Goal: Task Accomplishment & Management: Manage account settings

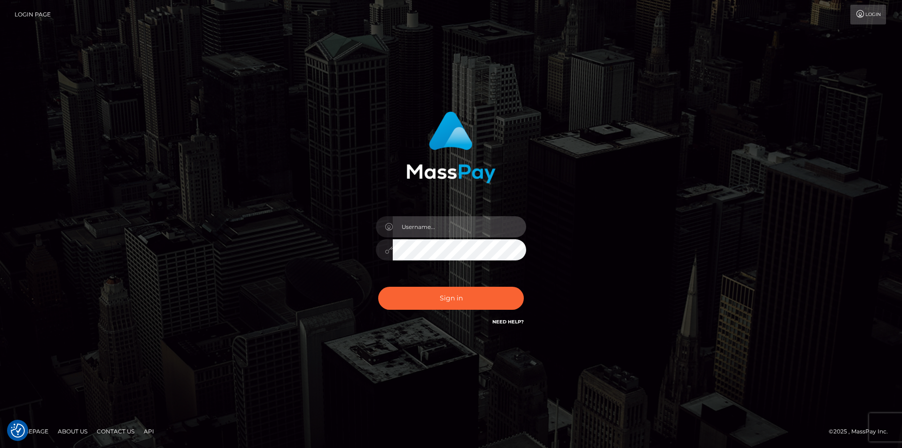
click at [446, 225] on input "text" at bounding box center [459, 226] width 133 height 21
paste input "[PERSON_NAME].megabonanza"
type input "[PERSON_NAME].megabonanza"
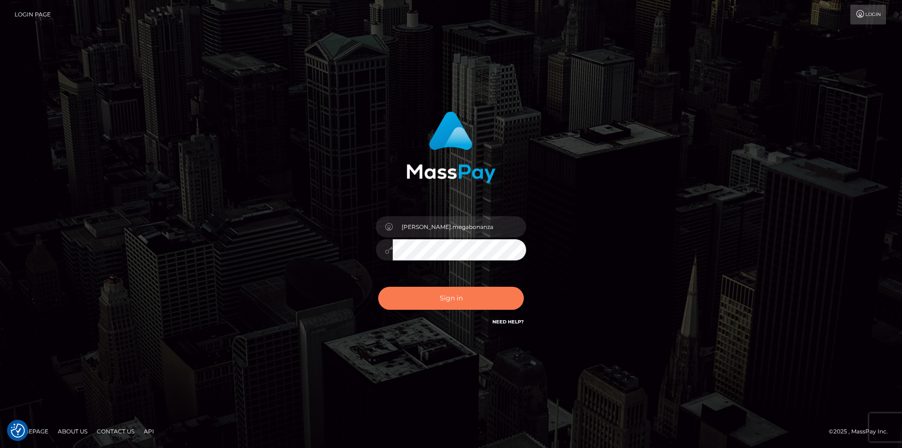
click at [456, 297] on button "Sign in" at bounding box center [451, 298] width 146 height 23
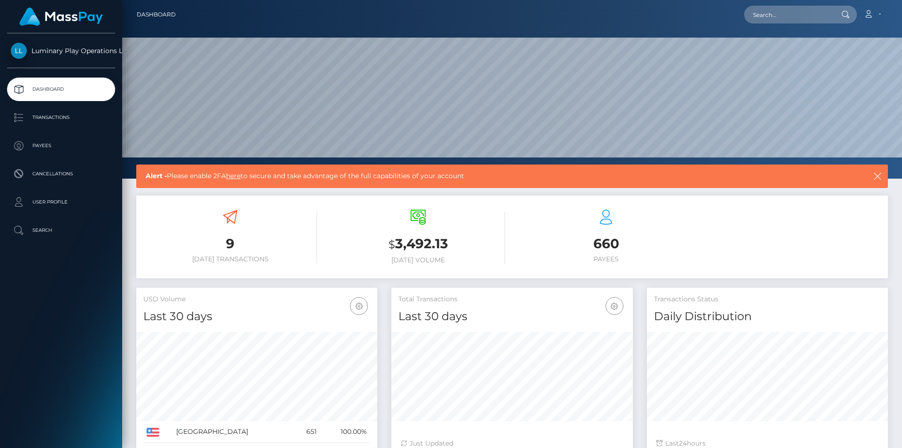
scroll to position [167, 242]
click at [81, 117] on p "Transactions" at bounding box center [61, 117] width 101 height 14
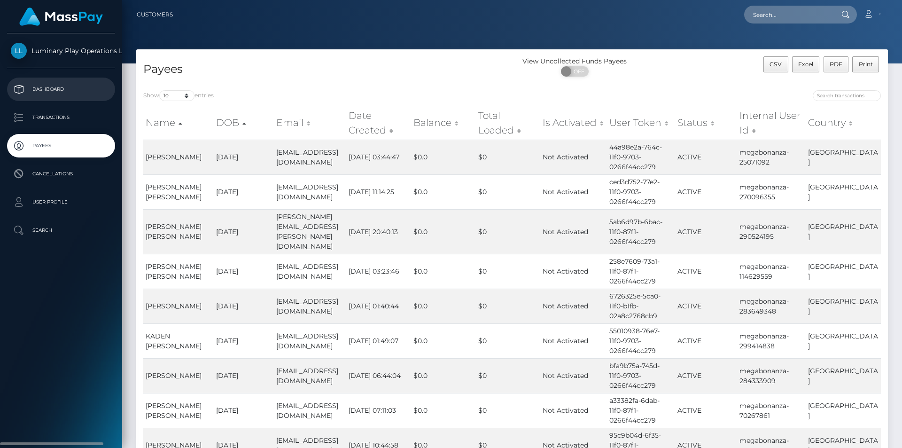
click at [64, 98] on link "Dashboard" at bounding box center [61, 90] width 108 height 24
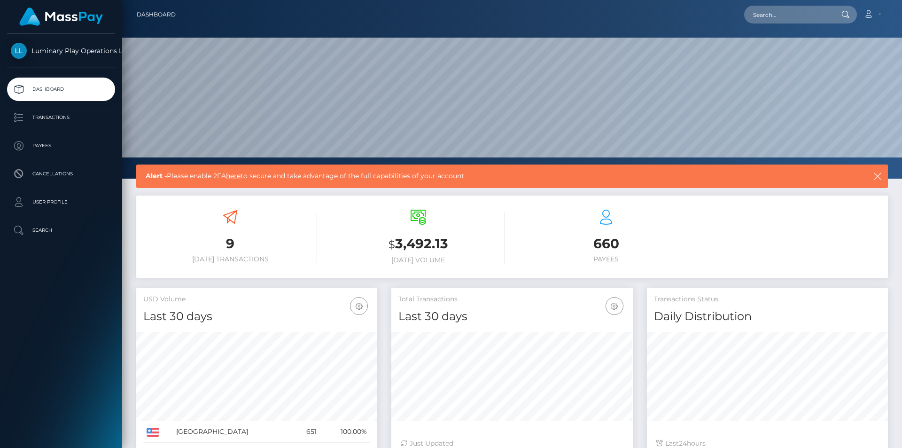
scroll to position [167, 242]
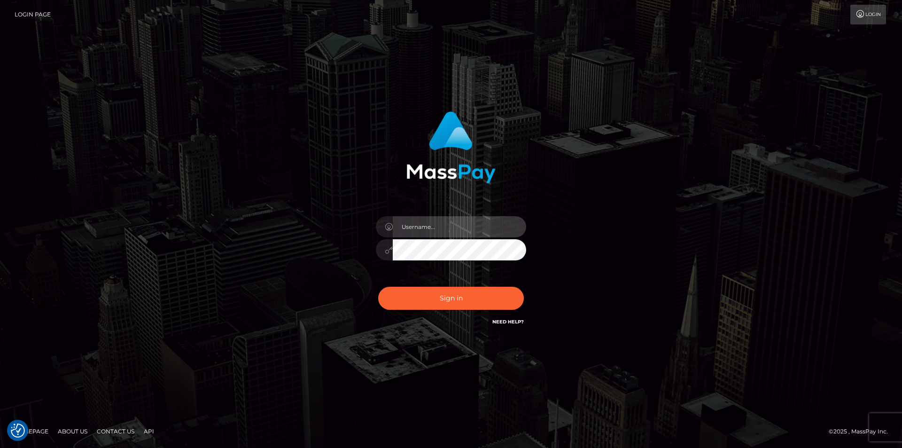
click at [490, 234] on input "text" at bounding box center [459, 226] width 133 height 21
type input "Leeroy.VIP"
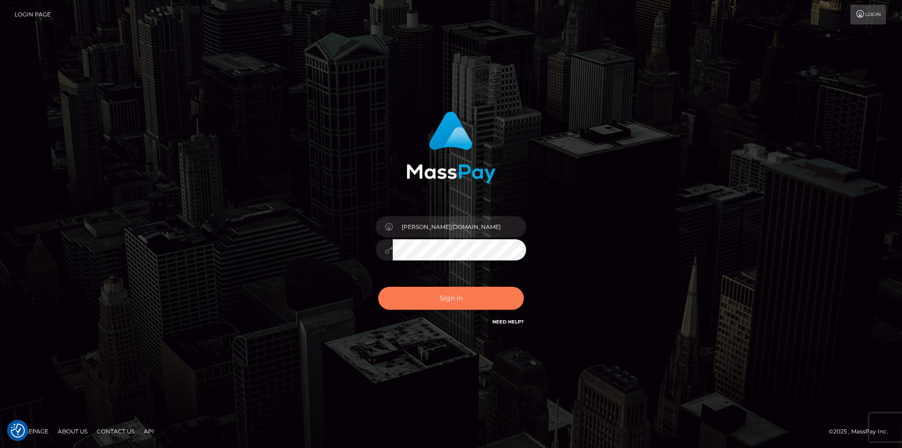
click at [453, 301] on button "Sign in" at bounding box center [451, 298] width 146 height 23
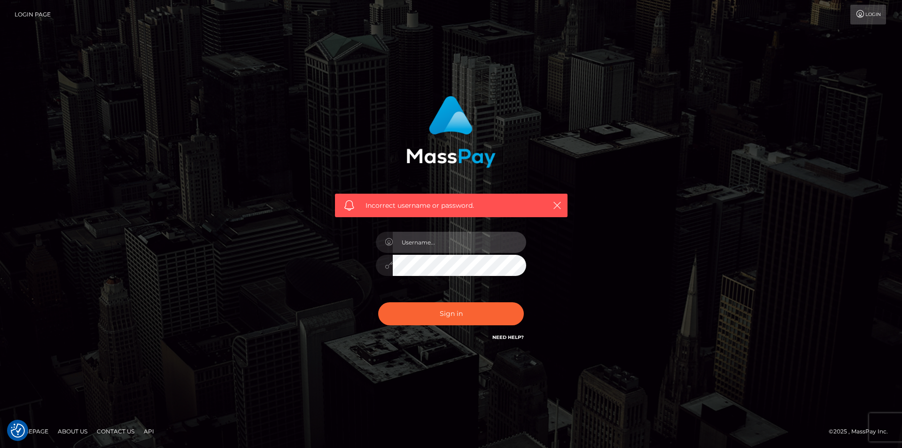
click at [418, 242] on input "text" at bounding box center [459, 242] width 133 height 21
paste input "Leeroy.megabonanza"
type input "Leeroy.megabonanza"
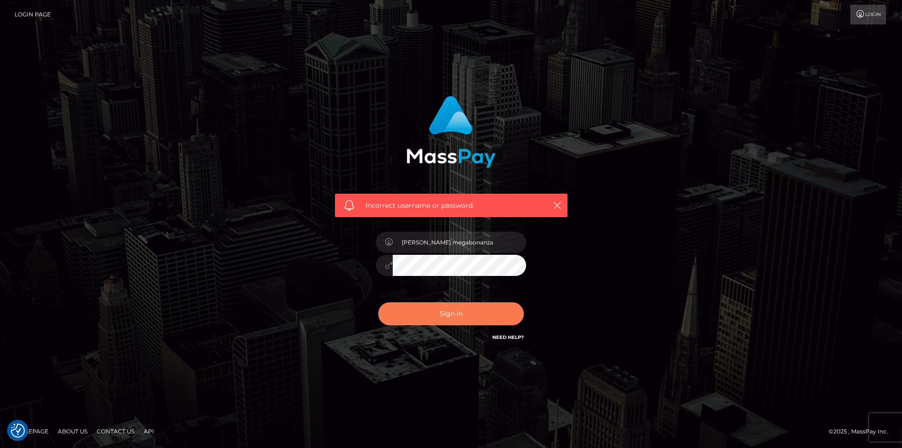
click at [430, 305] on button "Sign in" at bounding box center [451, 313] width 146 height 23
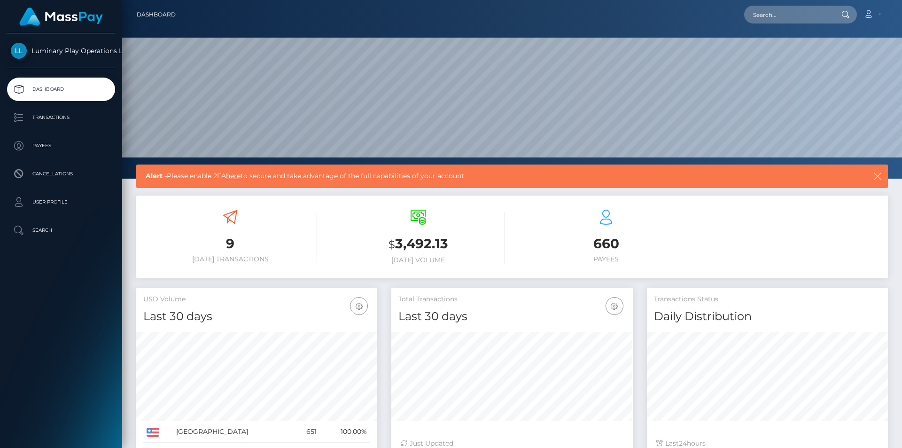
scroll to position [167, 242]
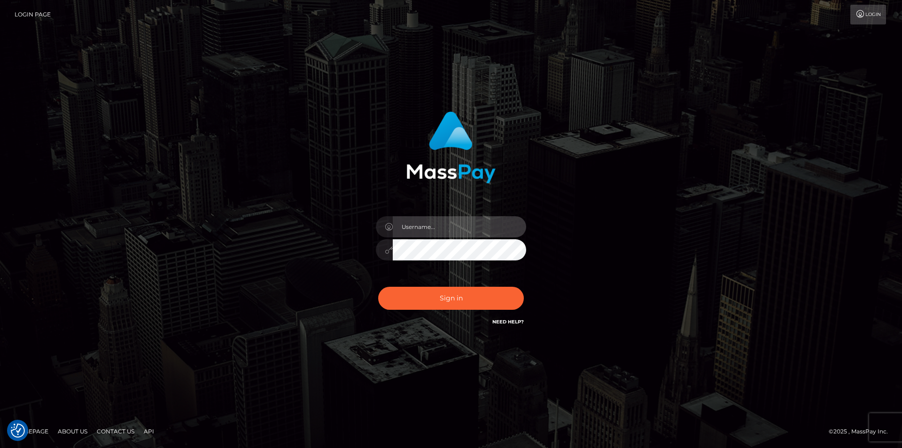
click at [484, 230] on input "text" at bounding box center [459, 226] width 133 height 21
type input "[PERSON_NAME].megabonanza"
click at [486, 233] on input "Leeroy.megabonanza" at bounding box center [459, 226] width 133 height 21
click at [36, 10] on link "Login Page" at bounding box center [33, 15] width 36 height 20
click at [470, 233] on input "text" at bounding box center [459, 226] width 133 height 21
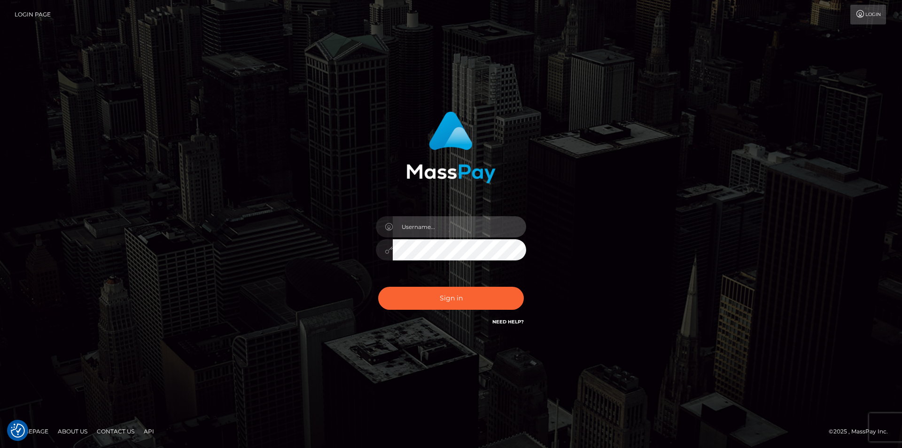
type input "[PERSON_NAME].megabonanza"
click at [431, 261] on div "[PERSON_NAME].megabonanza" at bounding box center [451, 245] width 165 height 72
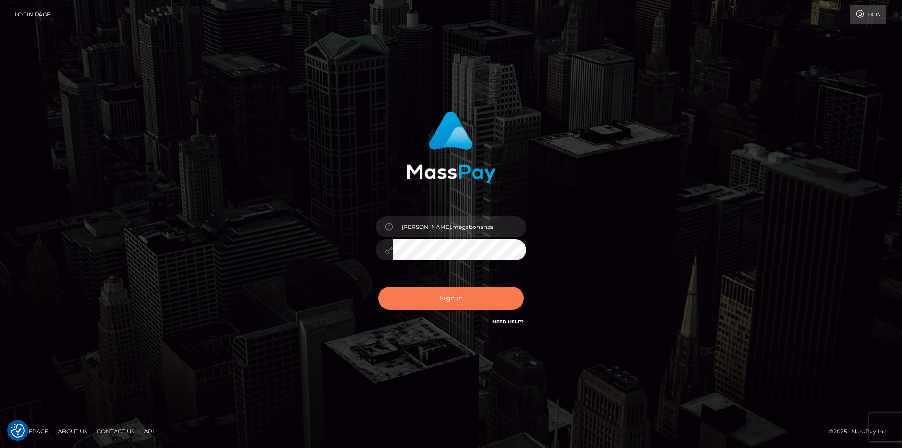
click at [441, 290] on button "Sign in" at bounding box center [451, 298] width 146 height 23
click at [424, 289] on button "Sign in" at bounding box center [451, 298] width 146 height 23
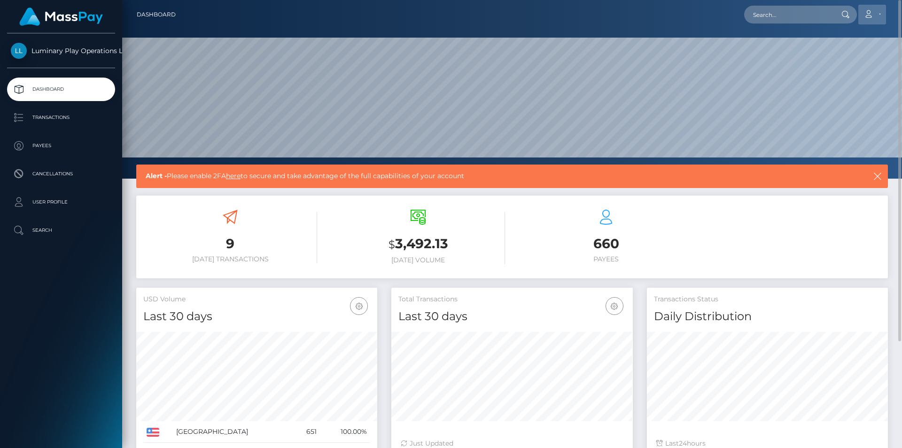
click at [878, 16] on link "Account" at bounding box center [873, 15] width 28 height 20
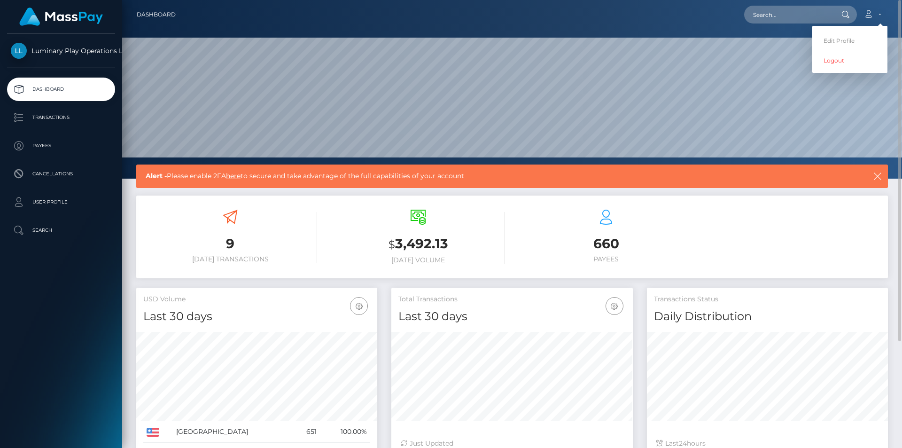
click at [240, 177] on link "here" at bounding box center [233, 176] width 15 height 8
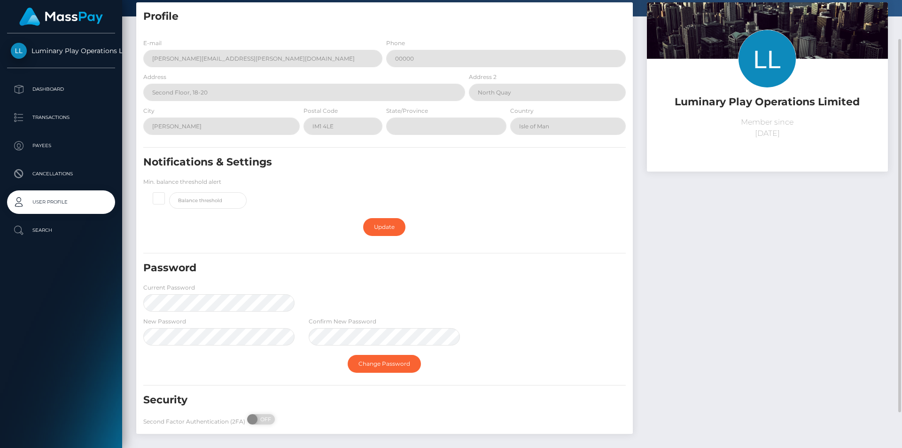
scroll to position [89, 0]
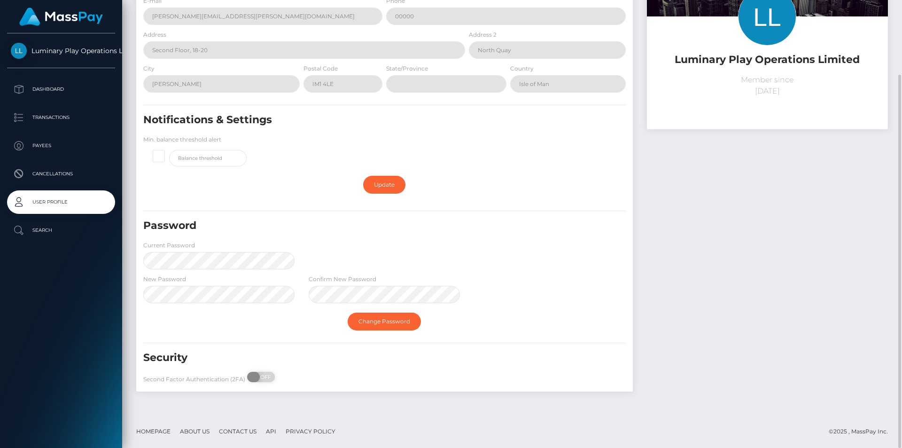
click at [266, 379] on span "OFF" at bounding box center [264, 377] width 24 height 10
checkbox input "true"
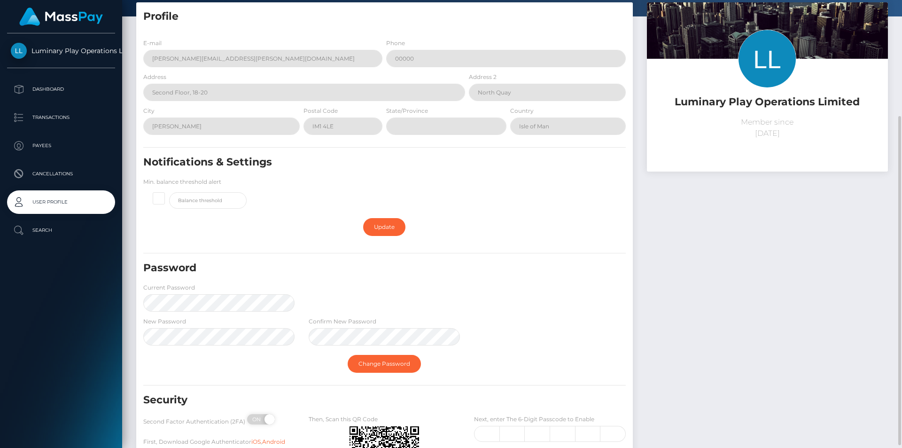
scroll to position [141, 0]
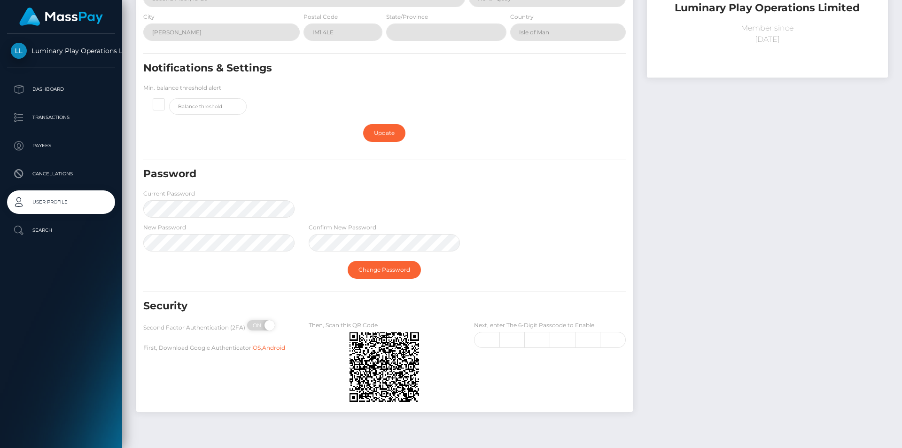
click at [62, 20] on img at bounding box center [61, 17] width 84 height 18
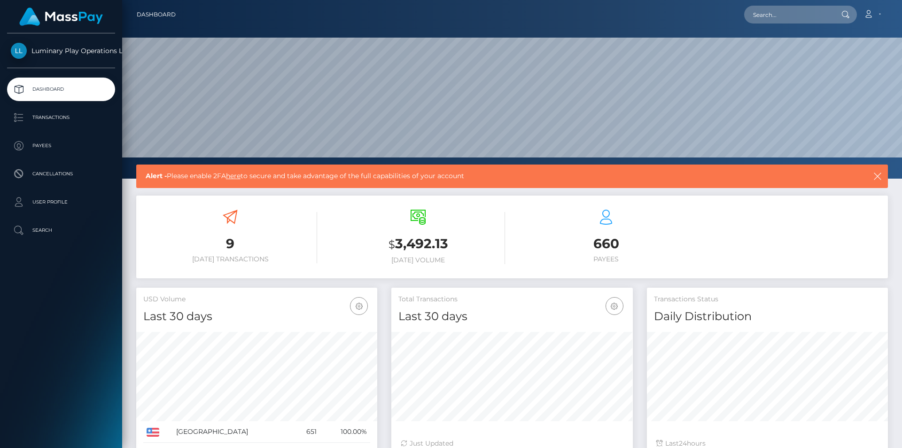
scroll to position [167, 242]
click at [238, 176] on link "here" at bounding box center [233, 176] width 15 height 8
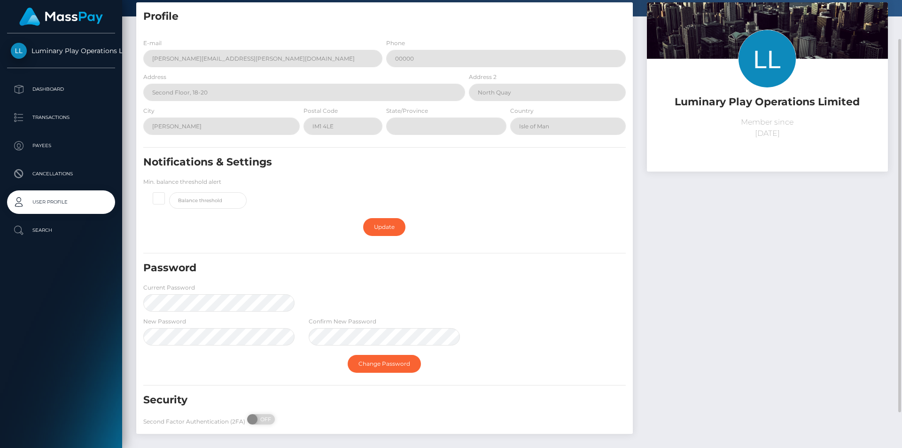
scroll to position [89, 0]
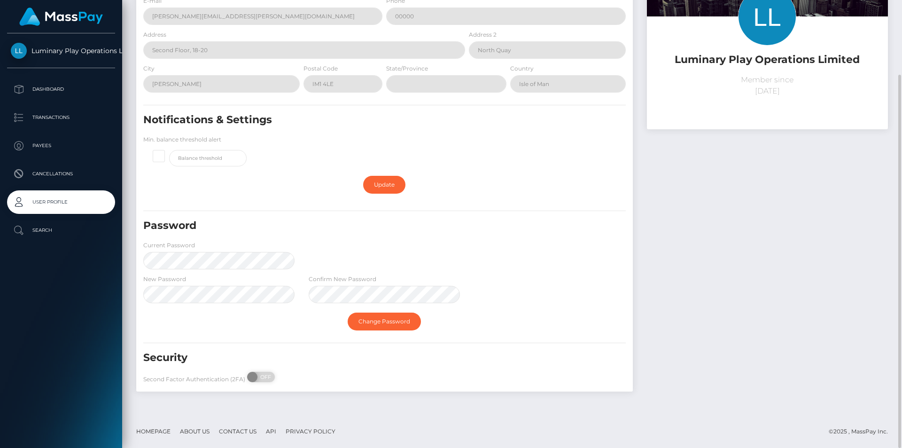
drag, startPoint x: 259, startPoint y: 380, endPoint x: 294, endPoint y: 382, distance: 34.8
click at [259, 380] on span "OFF" at bounding box center [264, 377] width 24 height 10
checkbox input "true"
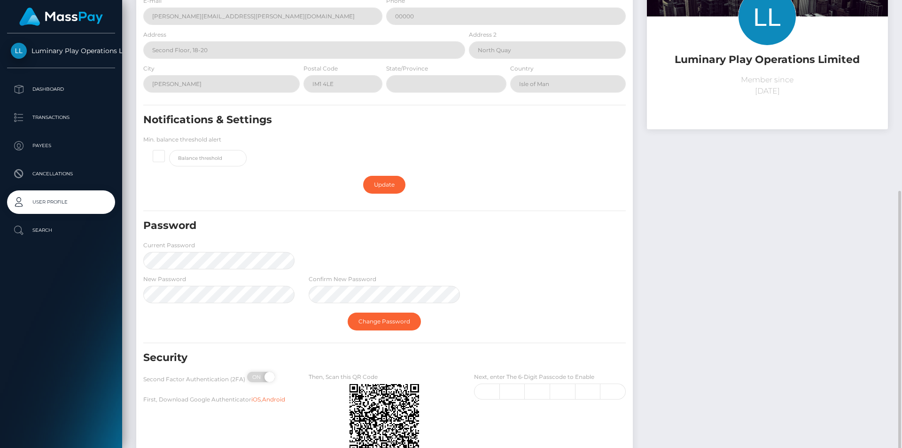
scroll to position [161, 0]
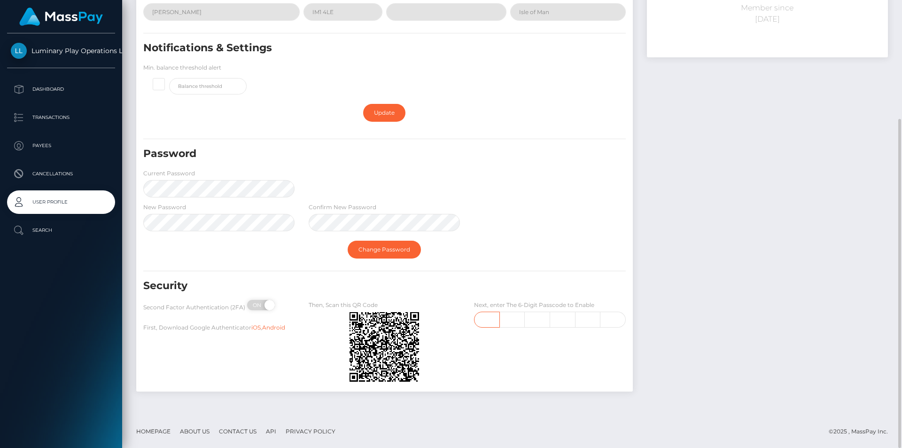
click at [479, 317] on input "text" at bounding box center [486, 320] width 25 height 16
type input "0"
type input "5"
type input "8"
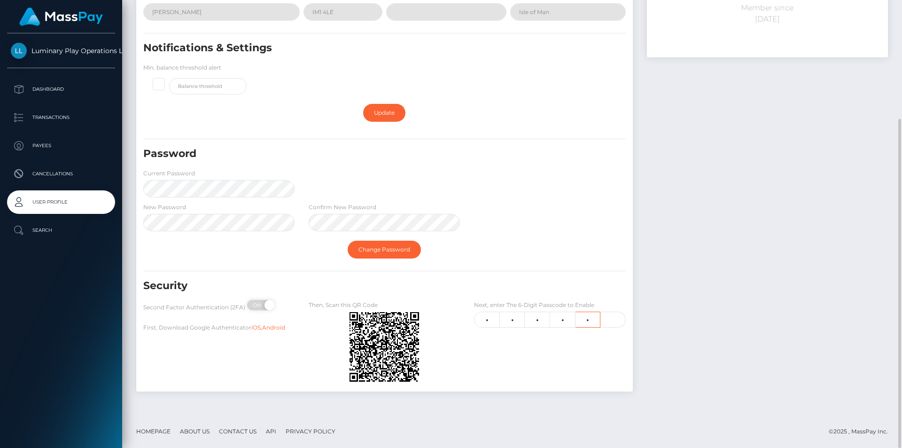
type input "3"
type input "1"
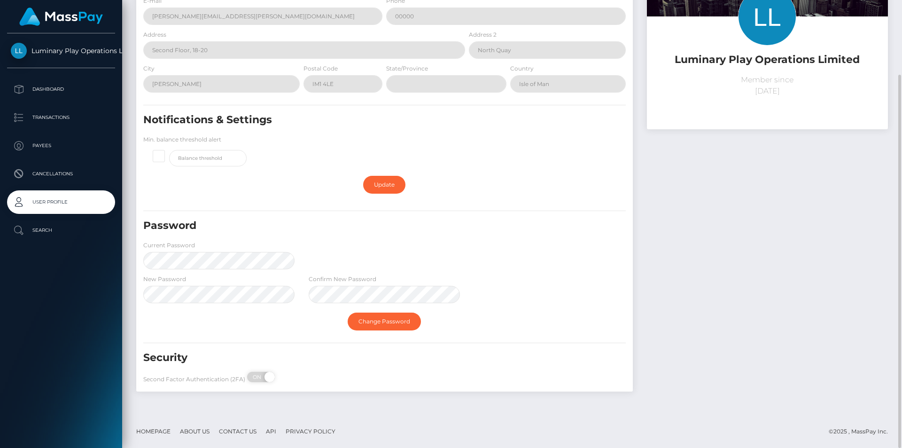
scroll to position [0, 0]
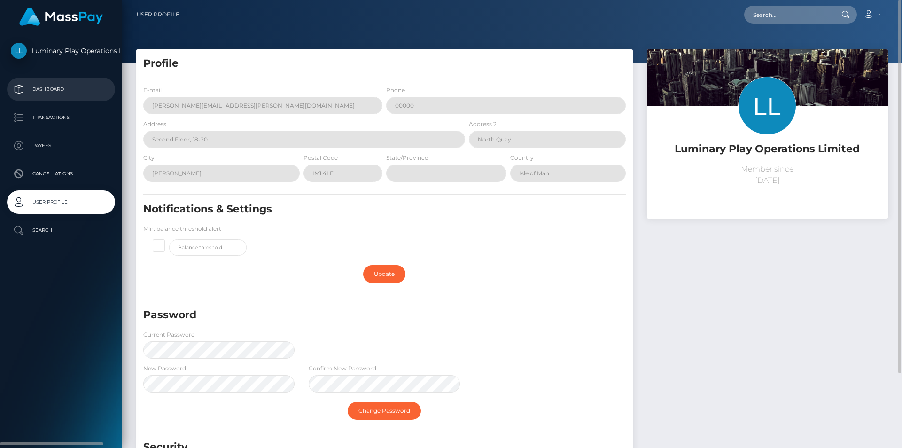
click at [51, 90] on p "Dashboard" at bounding box center [61, 89] width 101 height 14
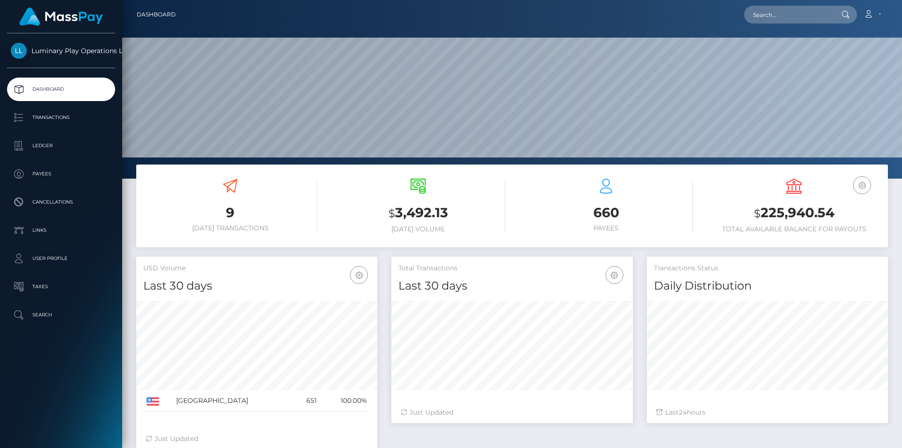
scroll to position [167, 242]
